Goal: Transaction & Acquisition: Book appointment/travel/reservation

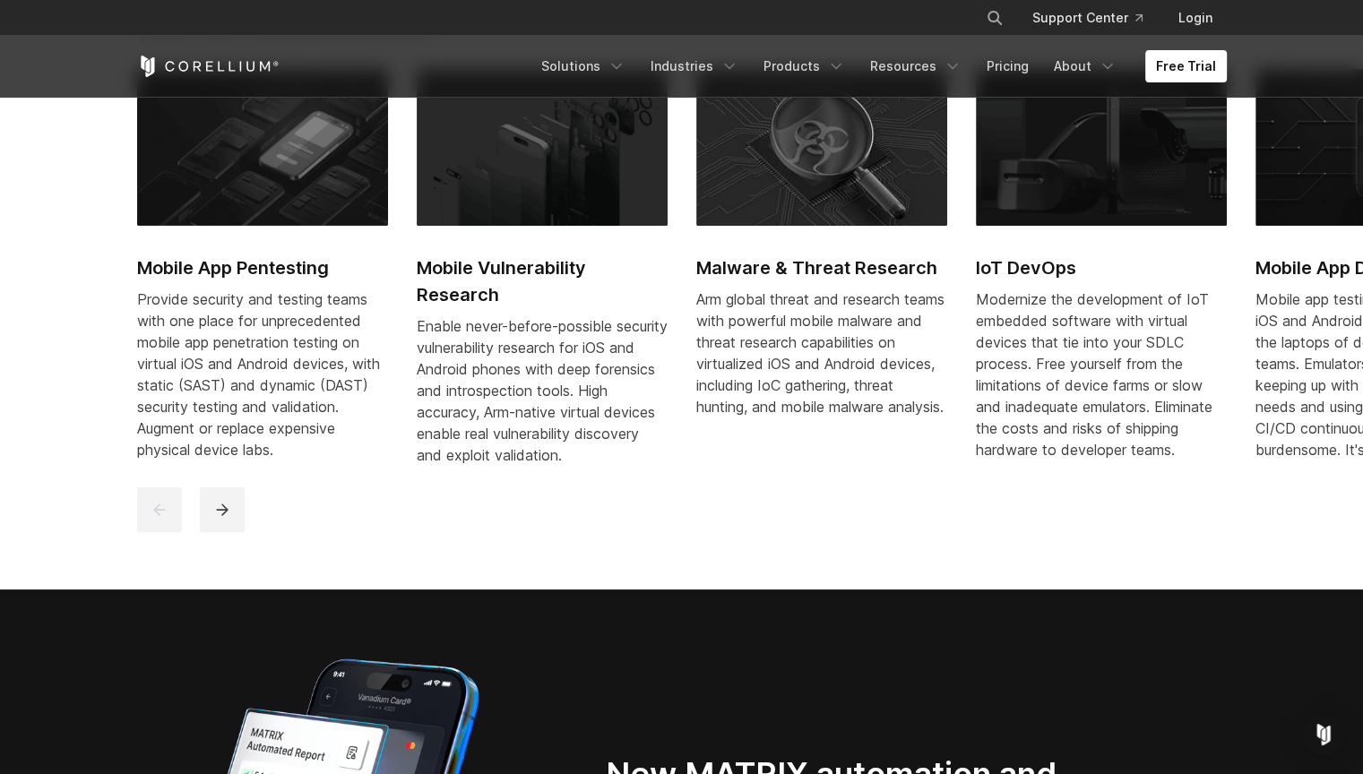
scroll to position [1434, 0]
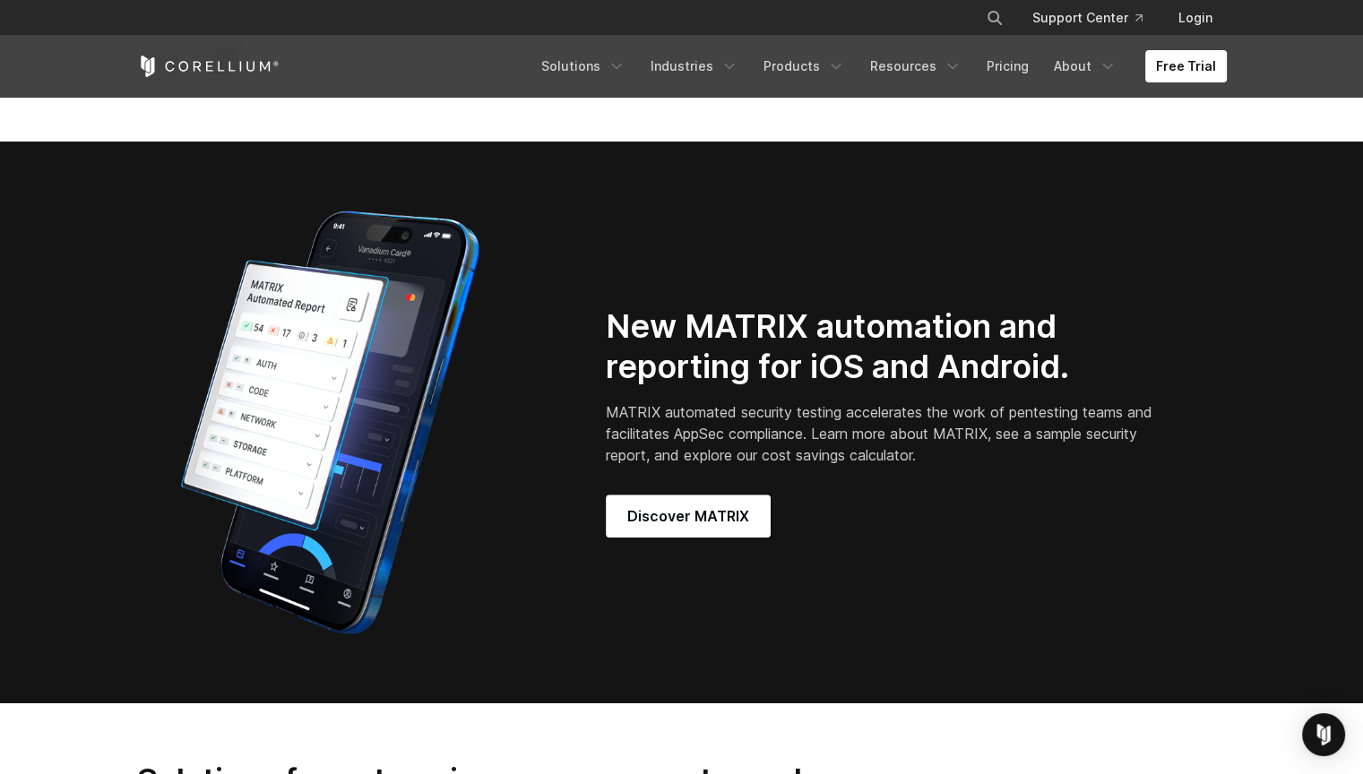
drag, startPoint x: 746, startPoint y: 669, endPoint x: 523, endPoint y: 612, distance: 229.3
click at [523, 612] on div at bounding box center [353, 423] width 433 height 448
click at [685, 527] on span "Discover MATRIX" at bounding box center [688, 516] width 122 height 22
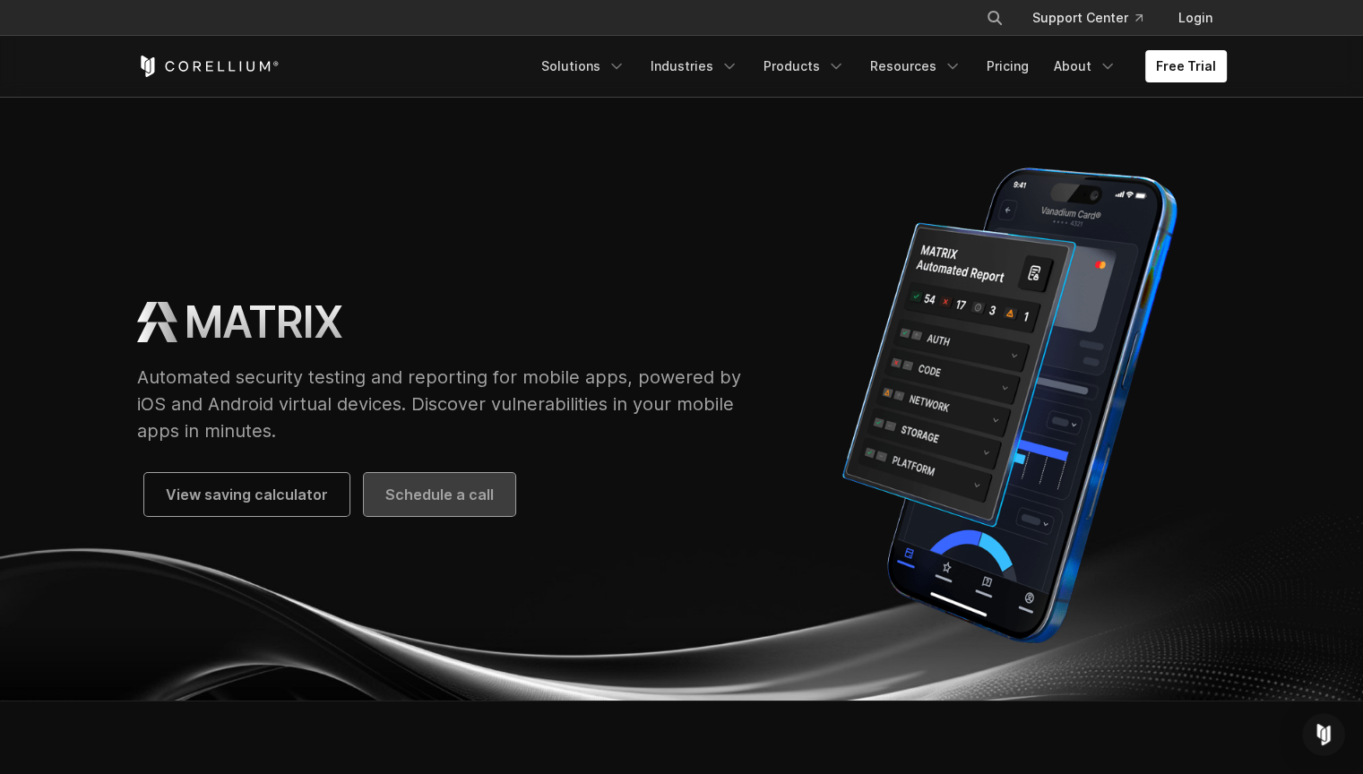
click at [443, 493] on span "Schedule a call" at bounding box center [439, 495] width 108 height 22
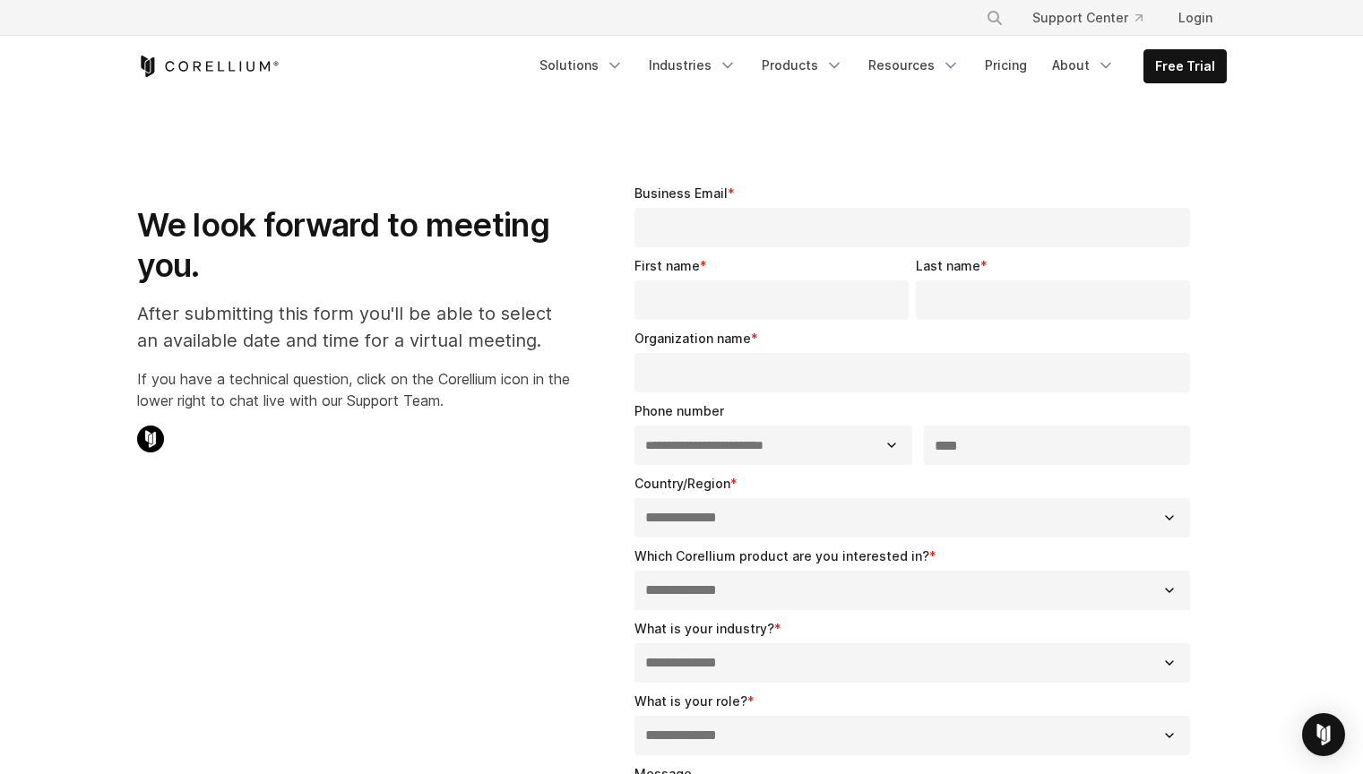
select select "**"
